Goal: Book appointment/travel/reservation

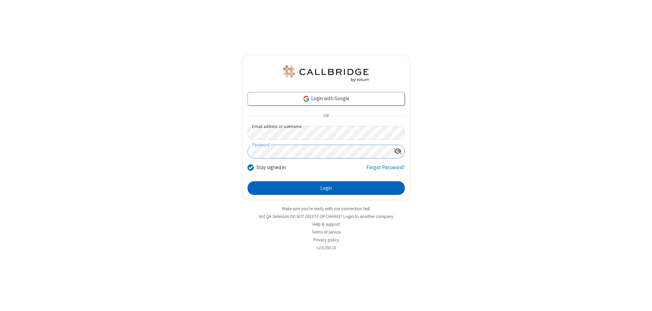
click at [326, 188] on button "Login" at bounding box center [325, 188] width 157 height 14
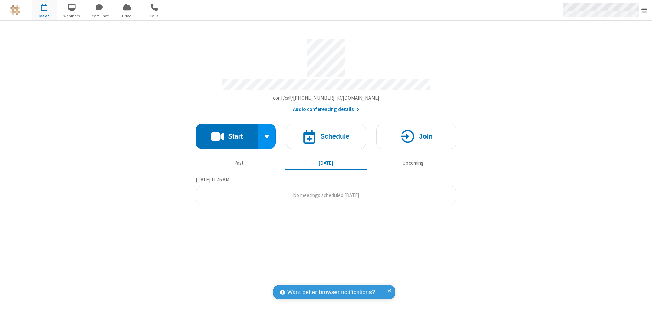
click at [644, 11] on span "Open menu" at bounding box center [643, 10] width 5 height 7
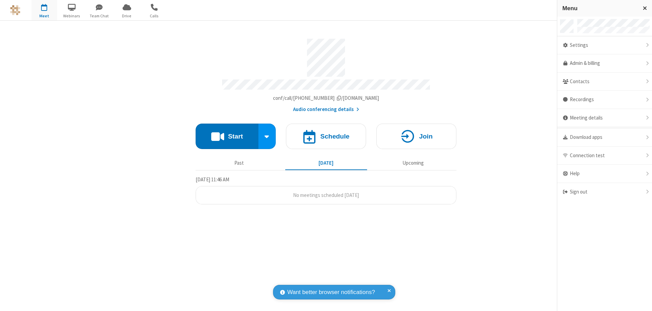
click at [44, 10] on span "button" at bounding box center [44, 7] width 25 height 12
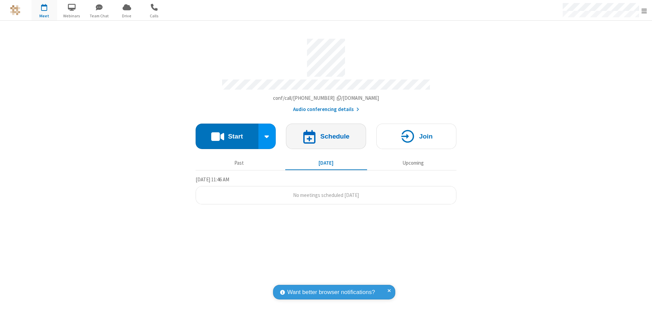
click at [326, 133] on h4 "Schedule" at bounding box center [334, 136] width 29 height 6
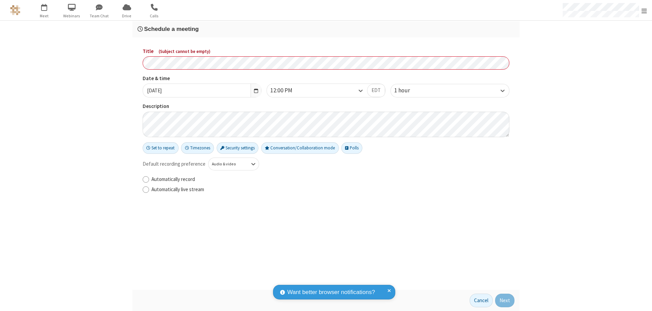
click at [326, 29] on h3 "Schedule a meeting" at bounding box center [325, 29] width 377 height 6
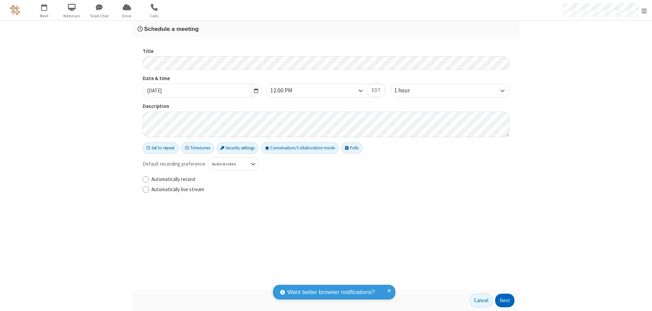
click at [505, 300] on button "Next" at bounding box center [504, 301] width 19 height 14
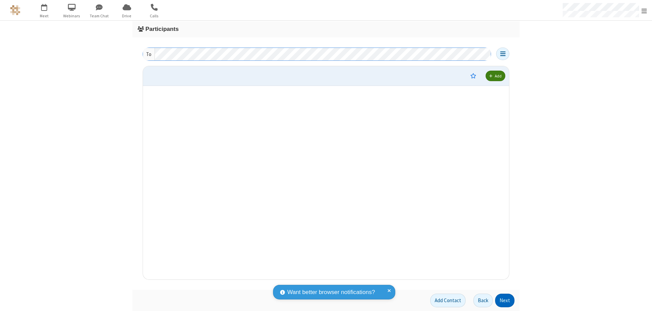
click at [505, 300] on button "Next" at bounding box center [504, 301] width 19 height 14
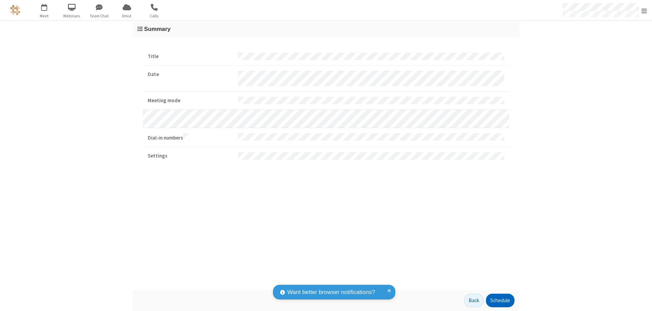
click at [500, 300] on button "Schedule" at bounding box center [500, 301] width 29 height 14
